Goal: Task Accomplishment & Management: Use online tool/utility

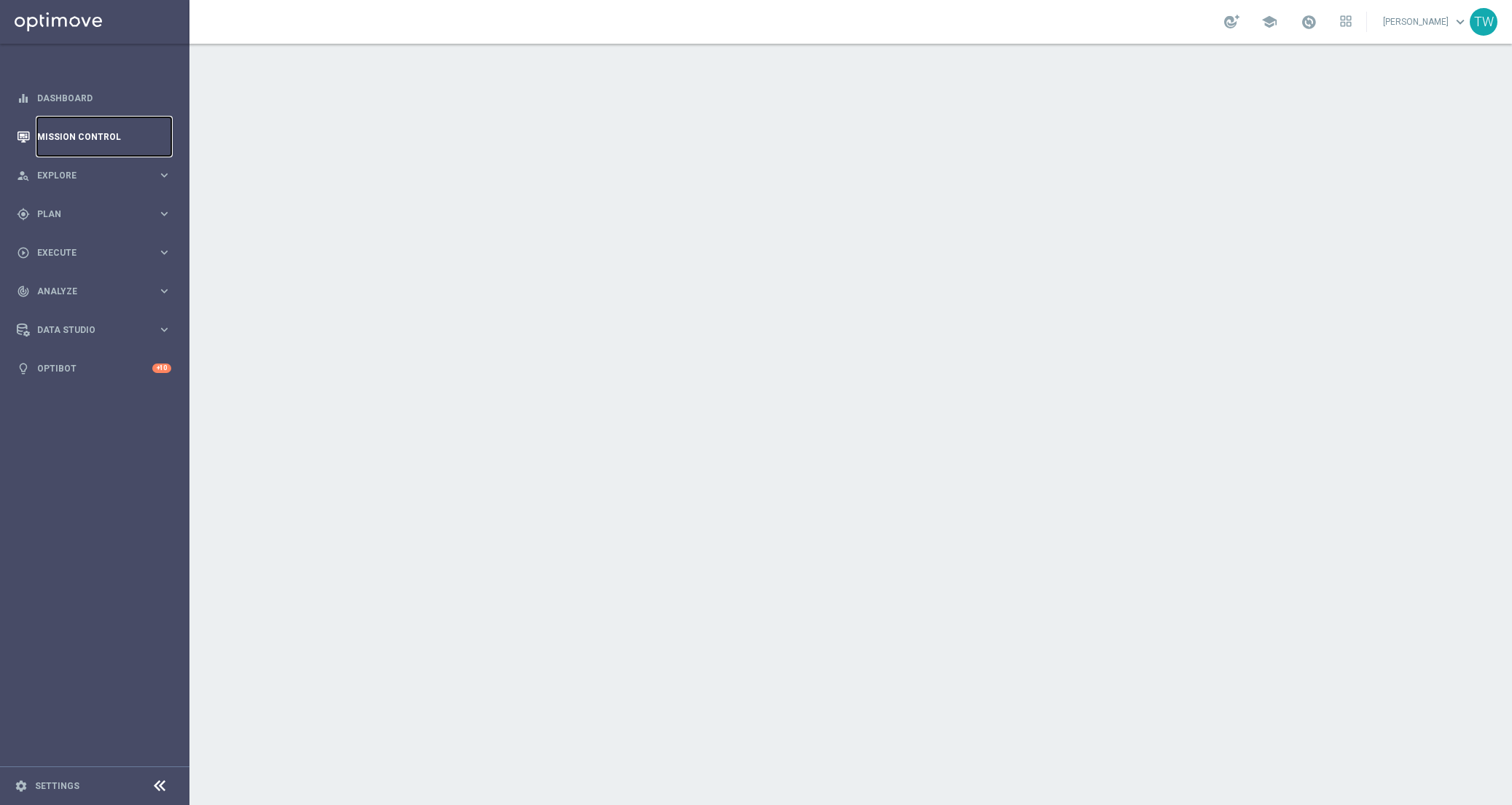
click at [93, 125] on link "Mission Control" at bounding box center [104, 137] width 134 height 39
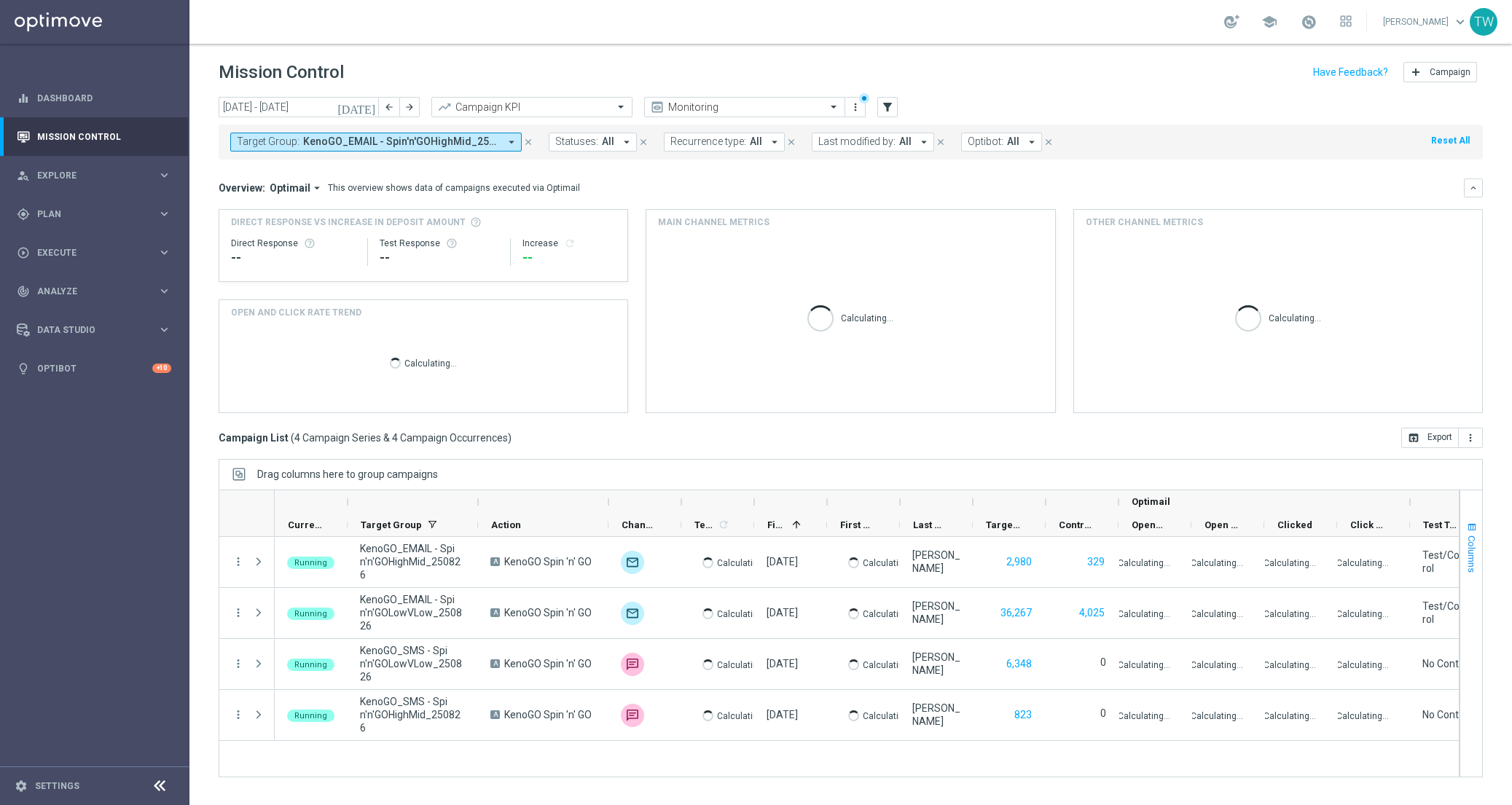
click at [1471, 527] on span "button" at bounding box center [1471, 527] width 11 height 11
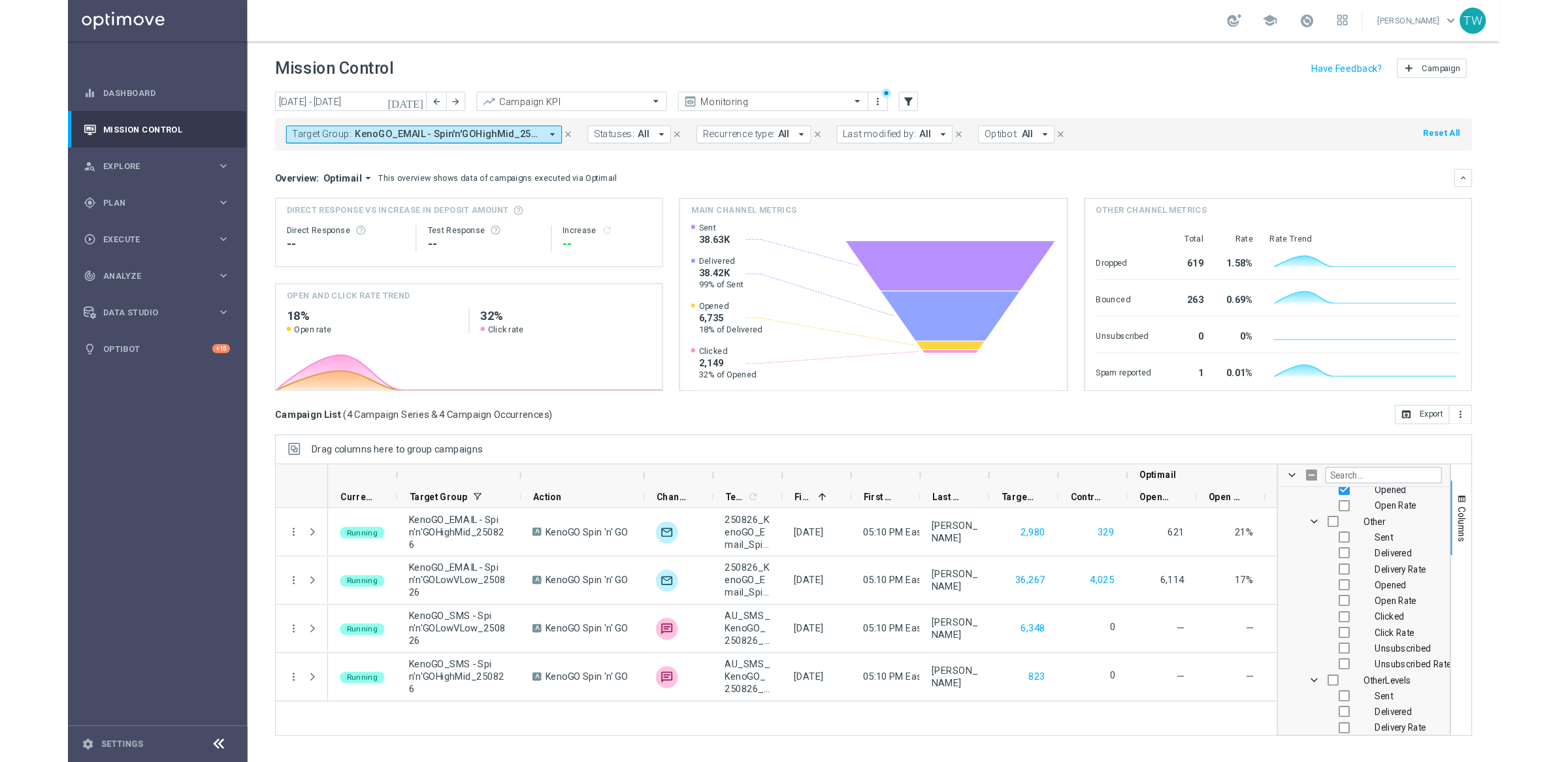
scroll to position [1752, 0]
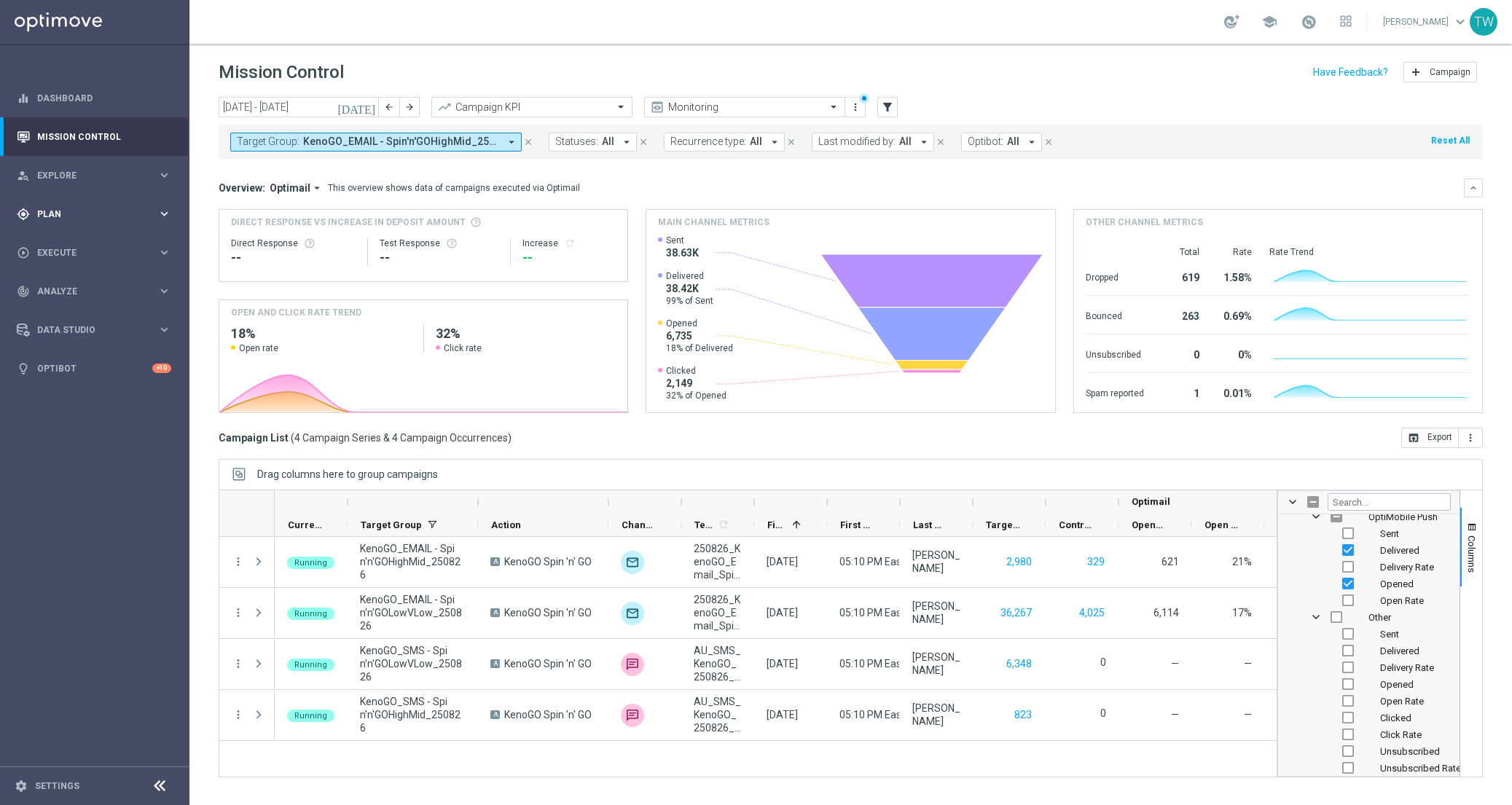
drag, startPoint x: 1183, startPoint y: 771, endPoint x: 180, endPoint y: 231, distance: 1139.1
click at [1178, 766] on div "Running KenoGO_EMAIL - Spin'n'GOHighMid_250826 A KenoGO Spin 'n' GO unfold_more…" at bounding box center [776, 657] width 1002 height 240
click at [304, 141] on span "KenoGO_EMAIL - Spin'n'GOHighMid_250826, KenoGO_EMAIL - Spin'n'GOLowVLow_250826,…" at bounding box center [401, 142] width 196 height 12
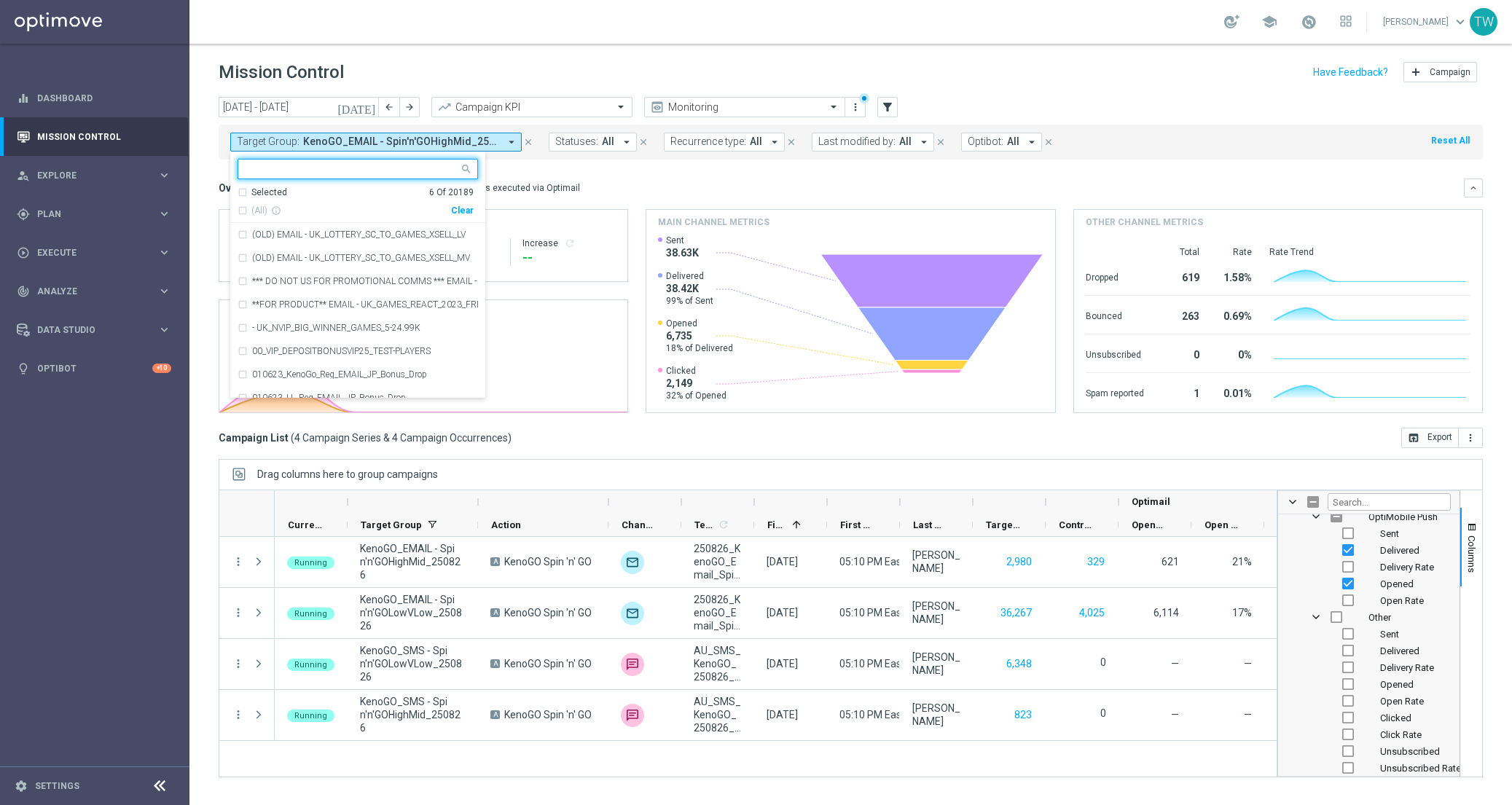
click at [0, 0] on div "Clear" at bounding box center [0, 0] width 0 height 0
click at [380, 165] on input "text" at bounding box center [353, 169] width 213 height 12
click at [300, 213] on span "(All Search Results)" at bounding box center [291, 211] width 80 height 12
type input "2508"
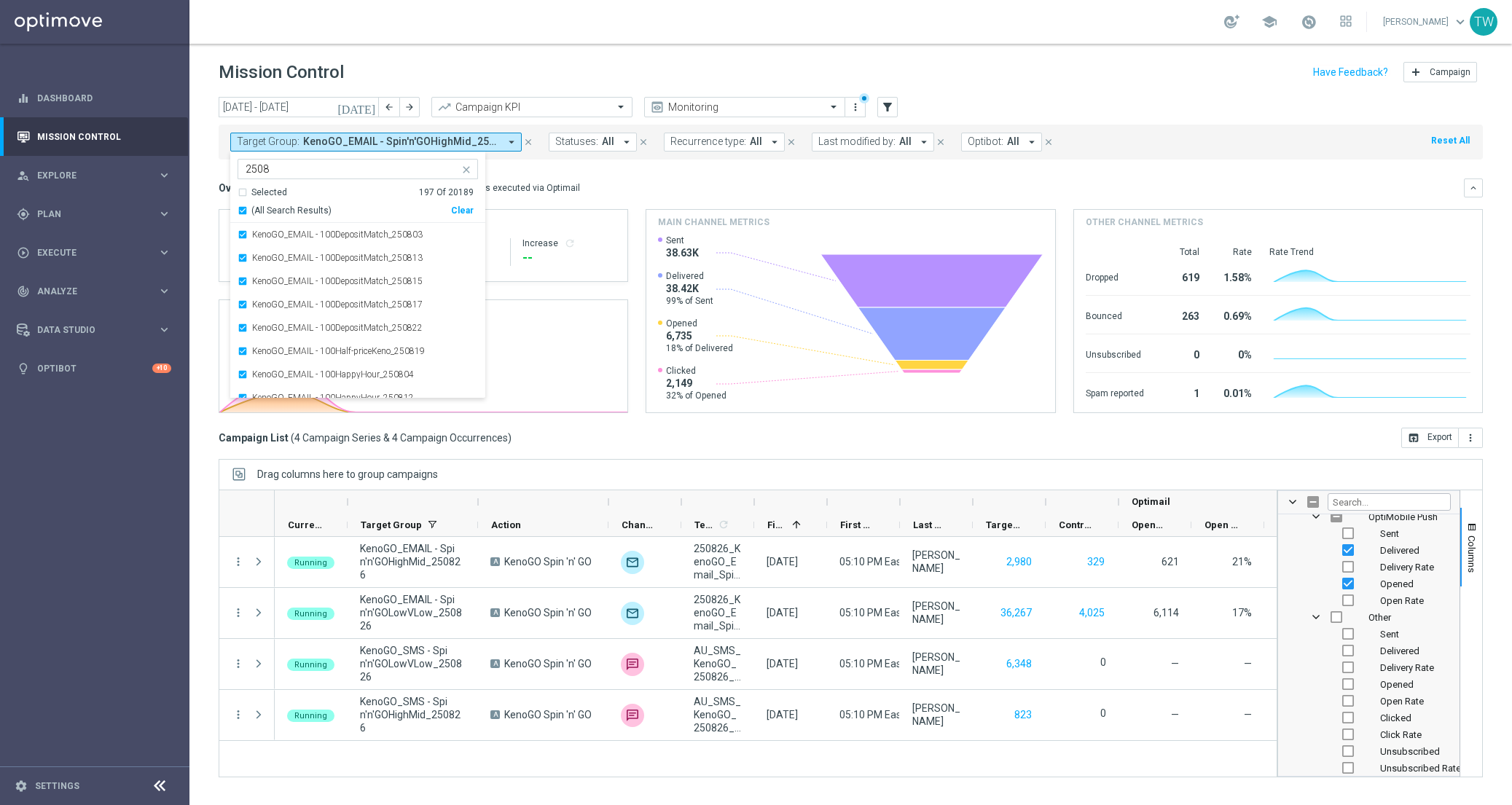
click at [369, 101] on icon "[DATE]" at bounding box center [357, 107] width 40 height 13
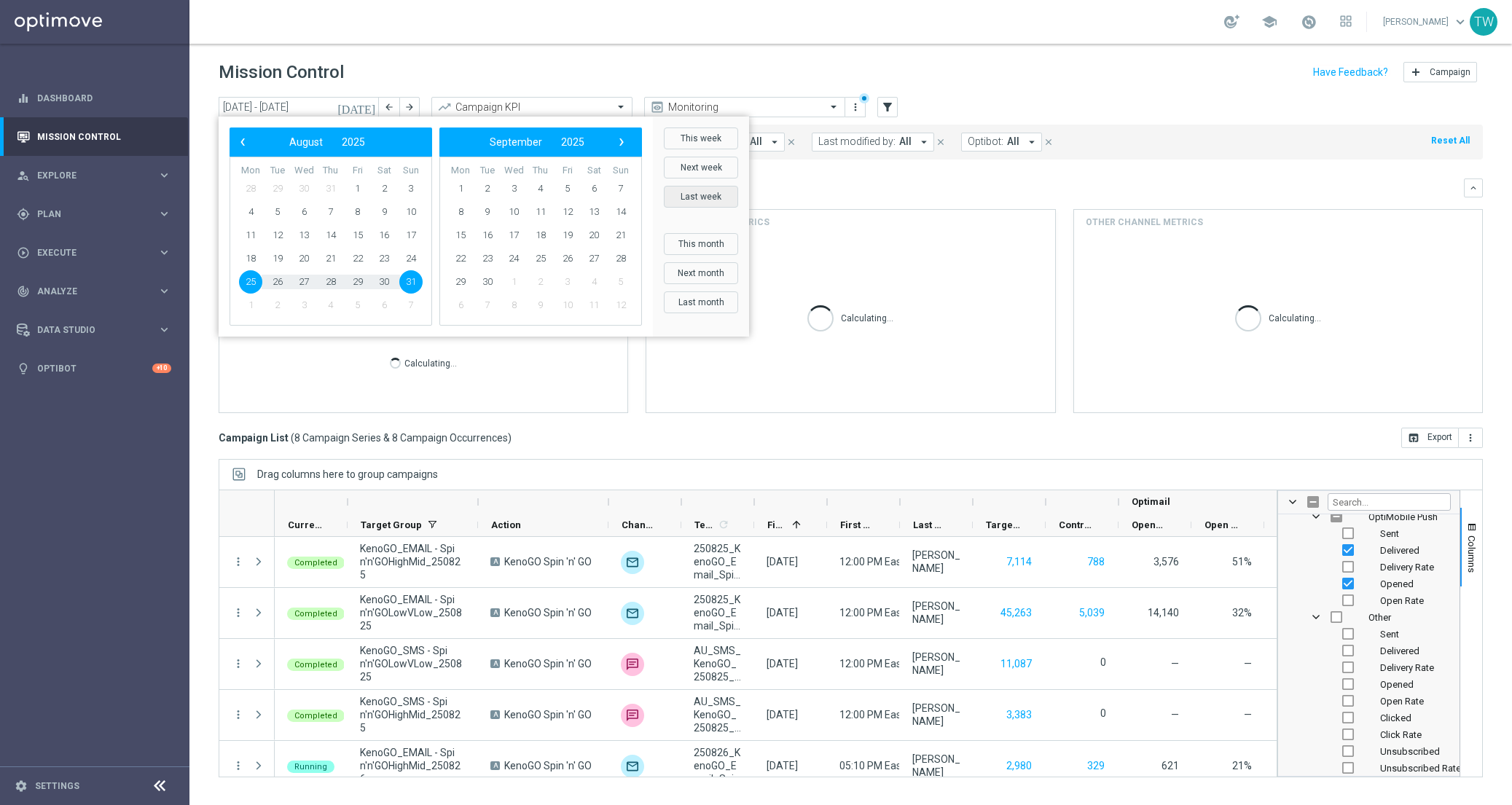
click at [720, 198] on button "Last week" at bounding box center [701, 197] width 74 height 22
type input "[DATE] - [DATE]"
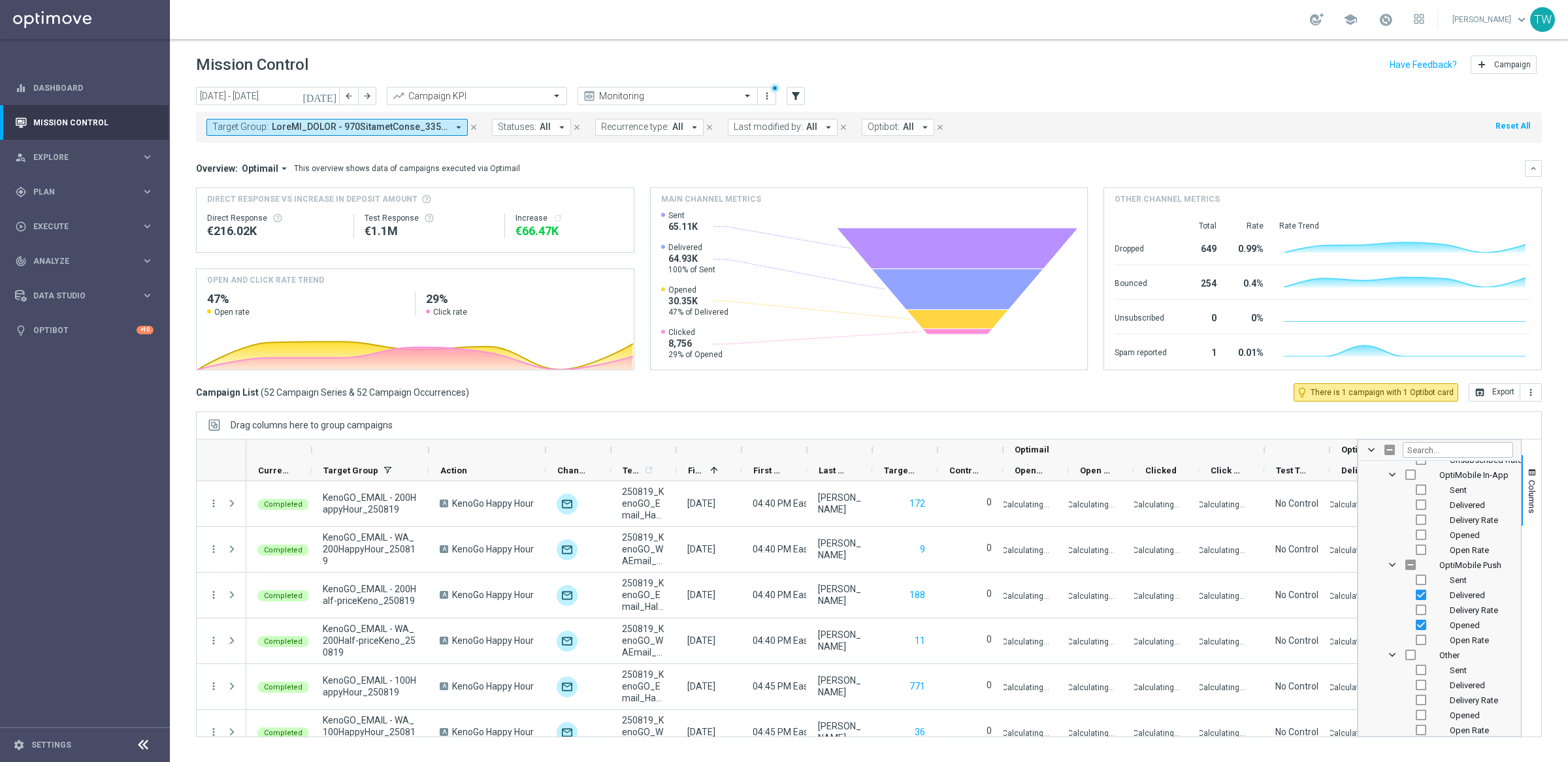
scroll to position [1645, 0]
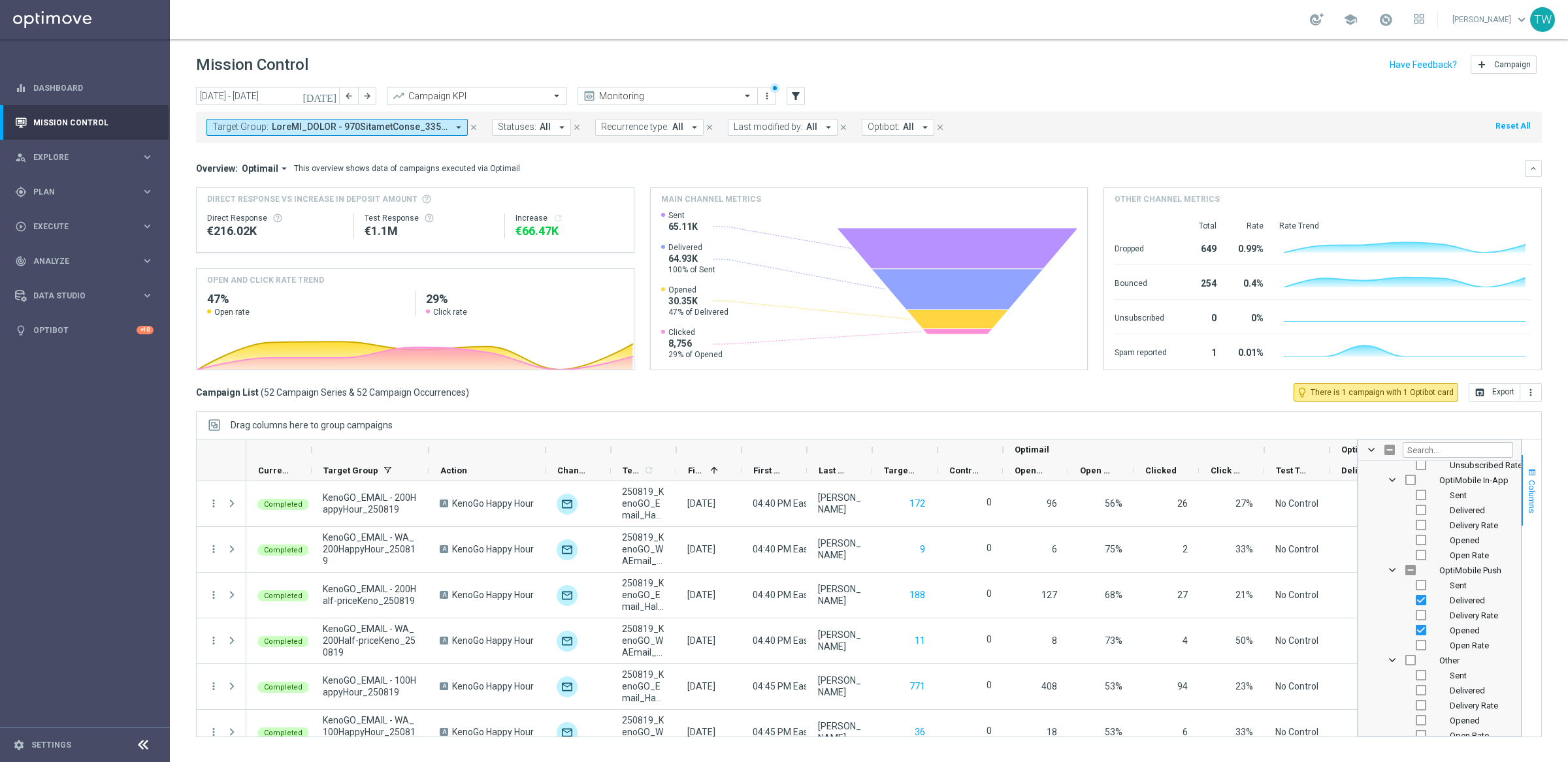
click at [1355, 493] on span "Columns" at bounding box center [1532, 496] width 10 height 33
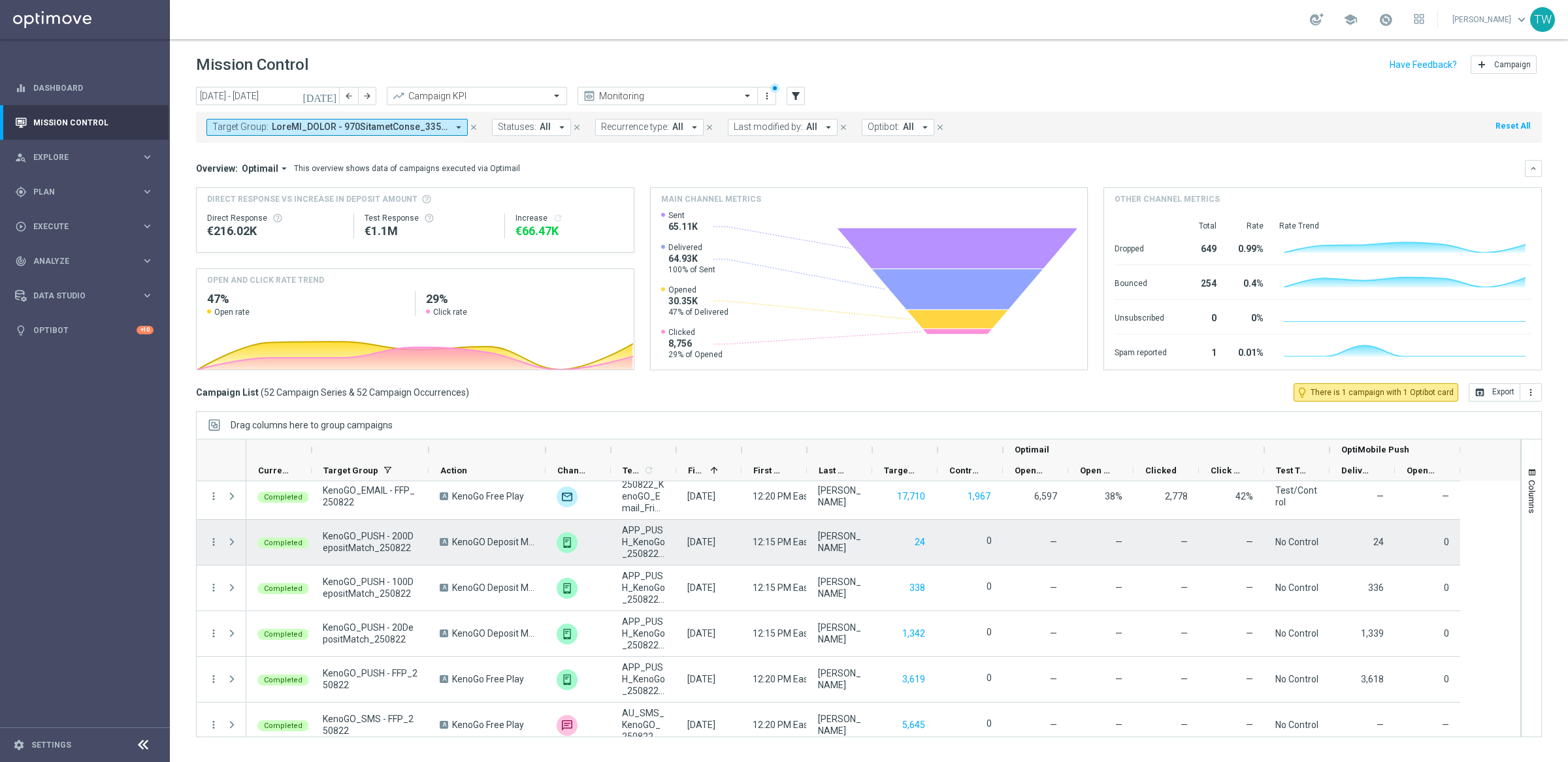
scroll to position [1977, 0]
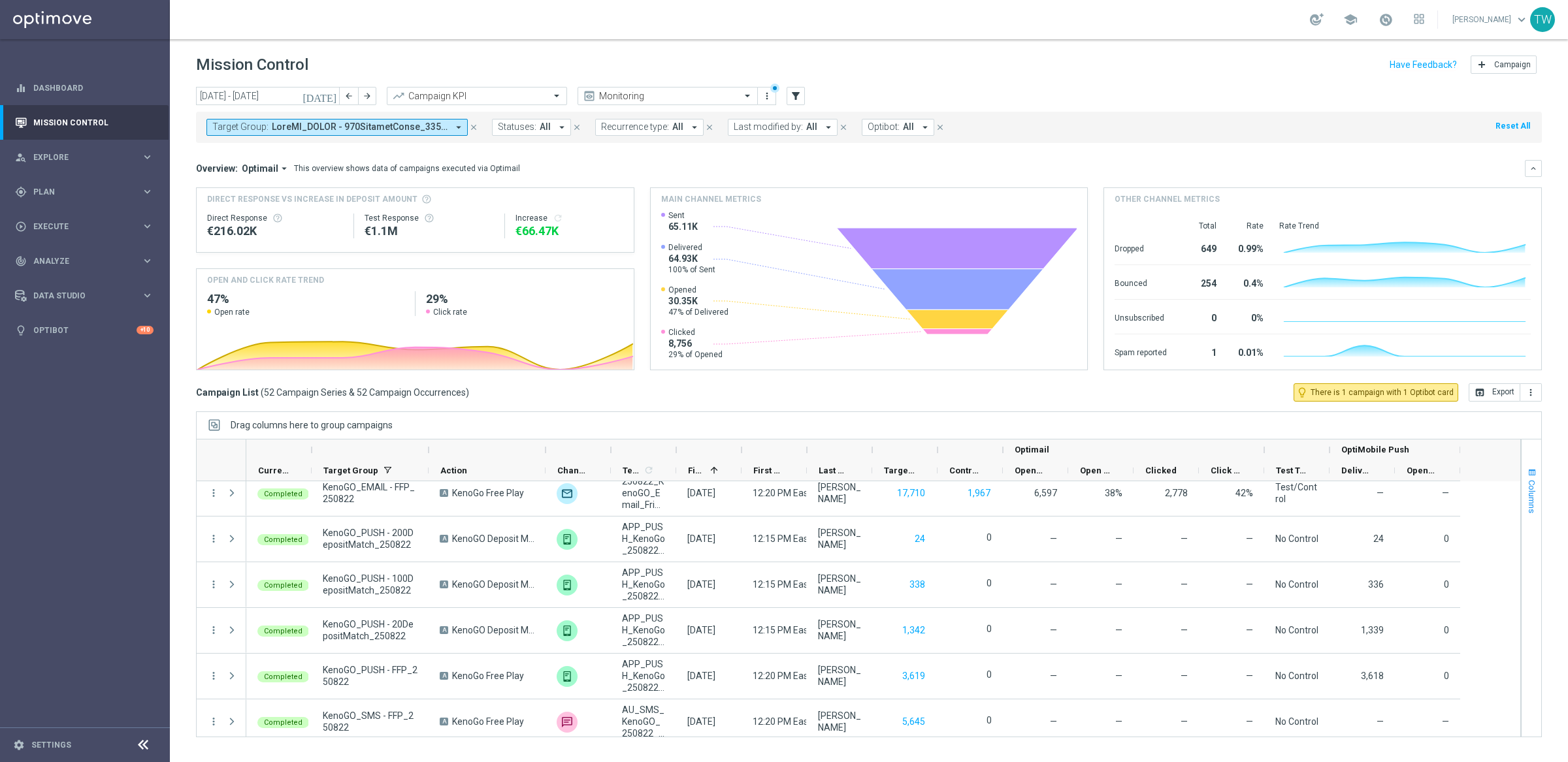
click at [1355, 484] on span "Columns" at bounding box center [1532, 496] width 10 height 33
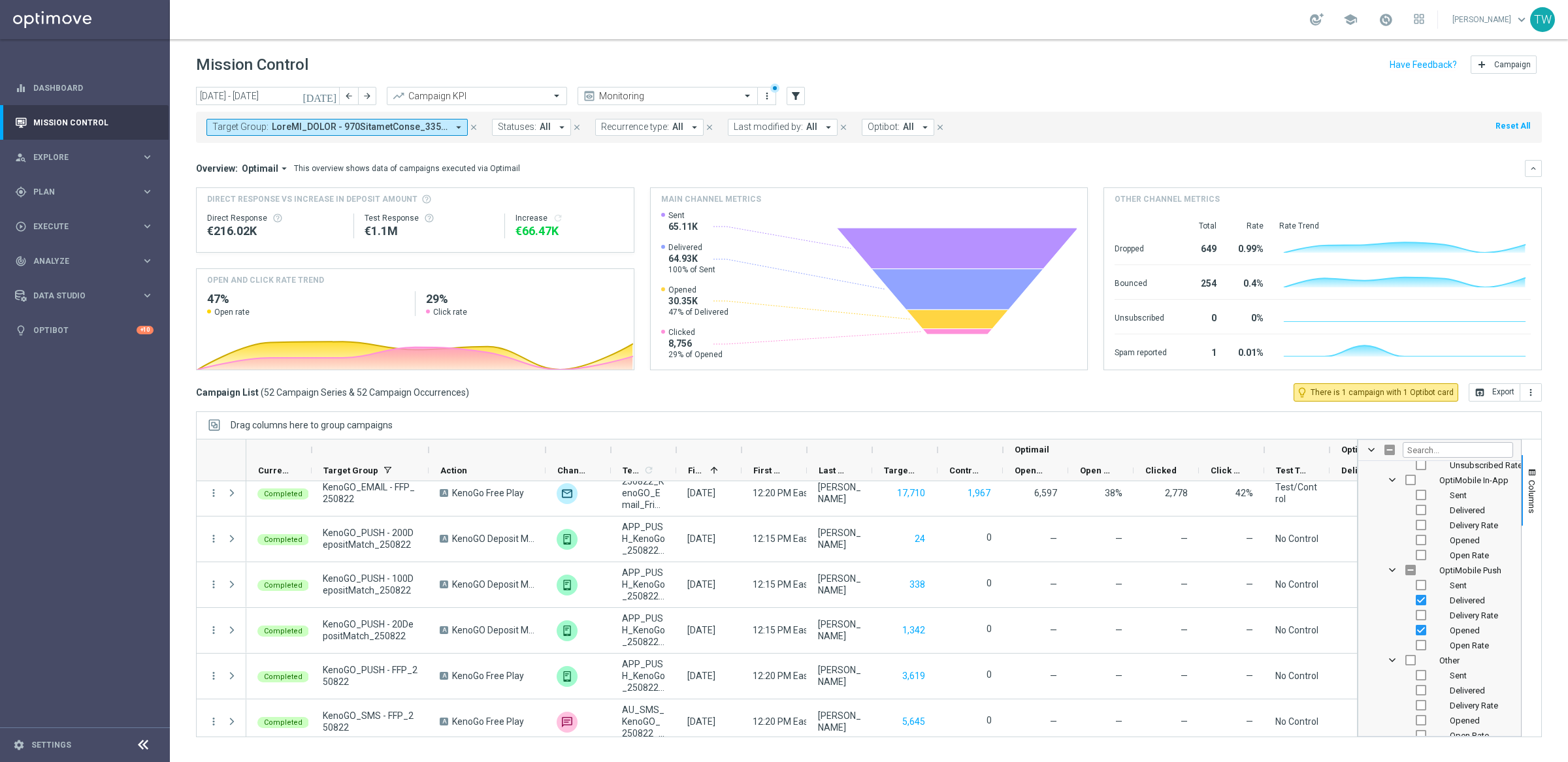
drag, startPoint x: 1467, startPoint y: 644, endPoint x: 1448, endPoint y: 634, distance: 21.5
click at [1355, 644] on span "Open Rate" at bounding box center [1470, 646] width 40 height 9
checkbox input "true"
click at [1355, 615] on input "Press SPACE to toggle visibility (hidden)" at bounding box center [1421, 615] width 10 height 10
checkbox input "true"
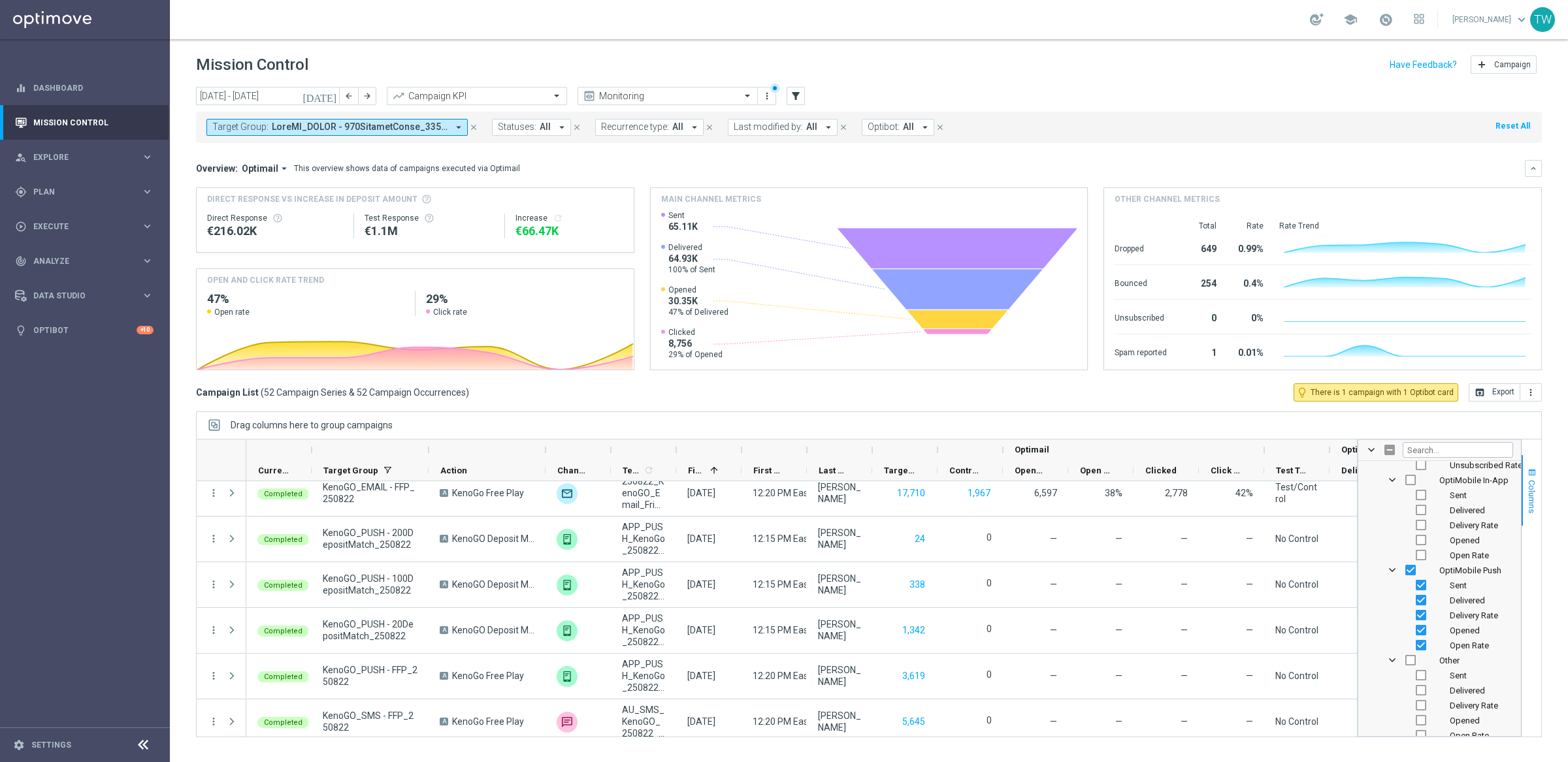
click at [1355, 499] on span "Columns" at bounding box center [1532, 496] width 10 height 33
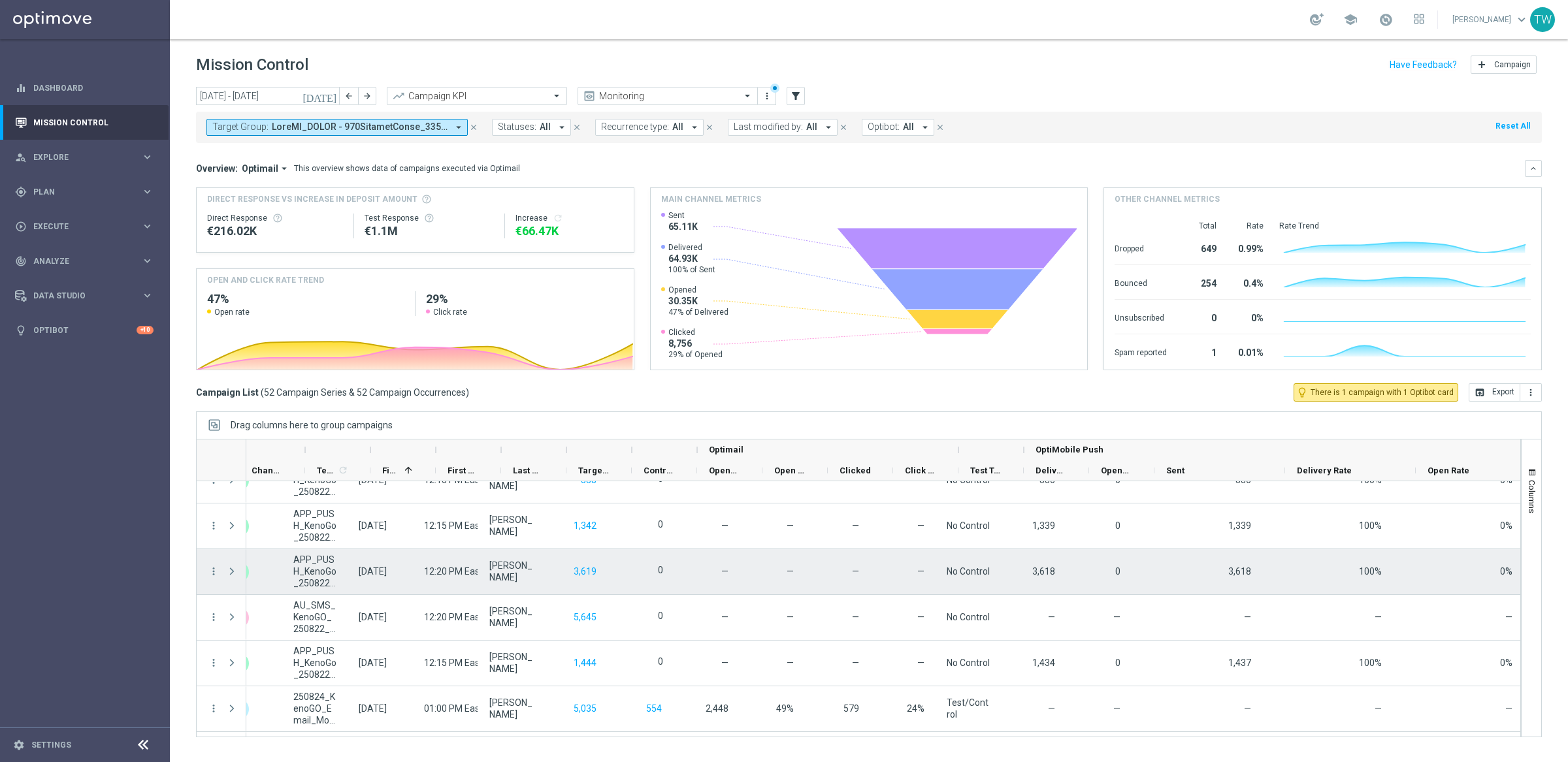
scroll to position [0, 296]
